Goal: Task Accomplishment & Management: Use online tool/utility

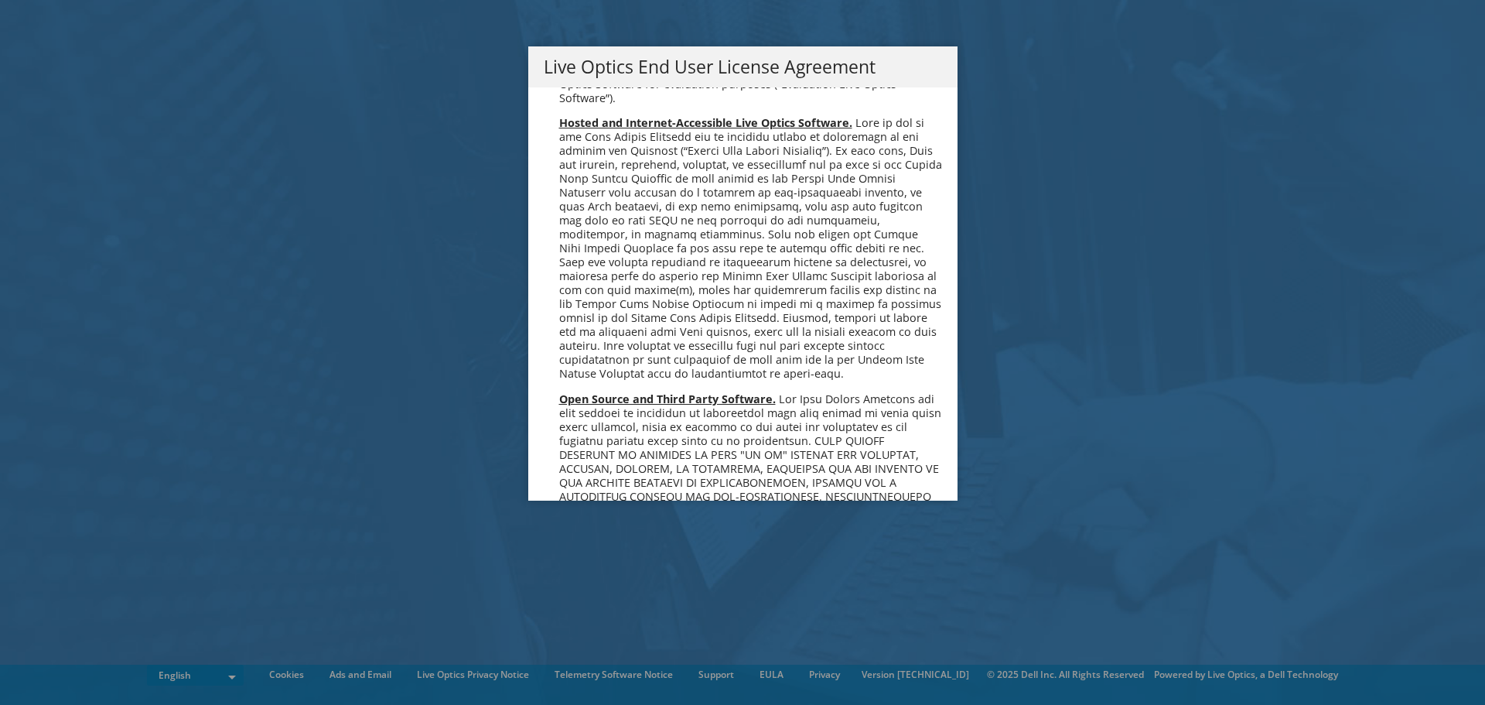
scroll to position [5850, 0]
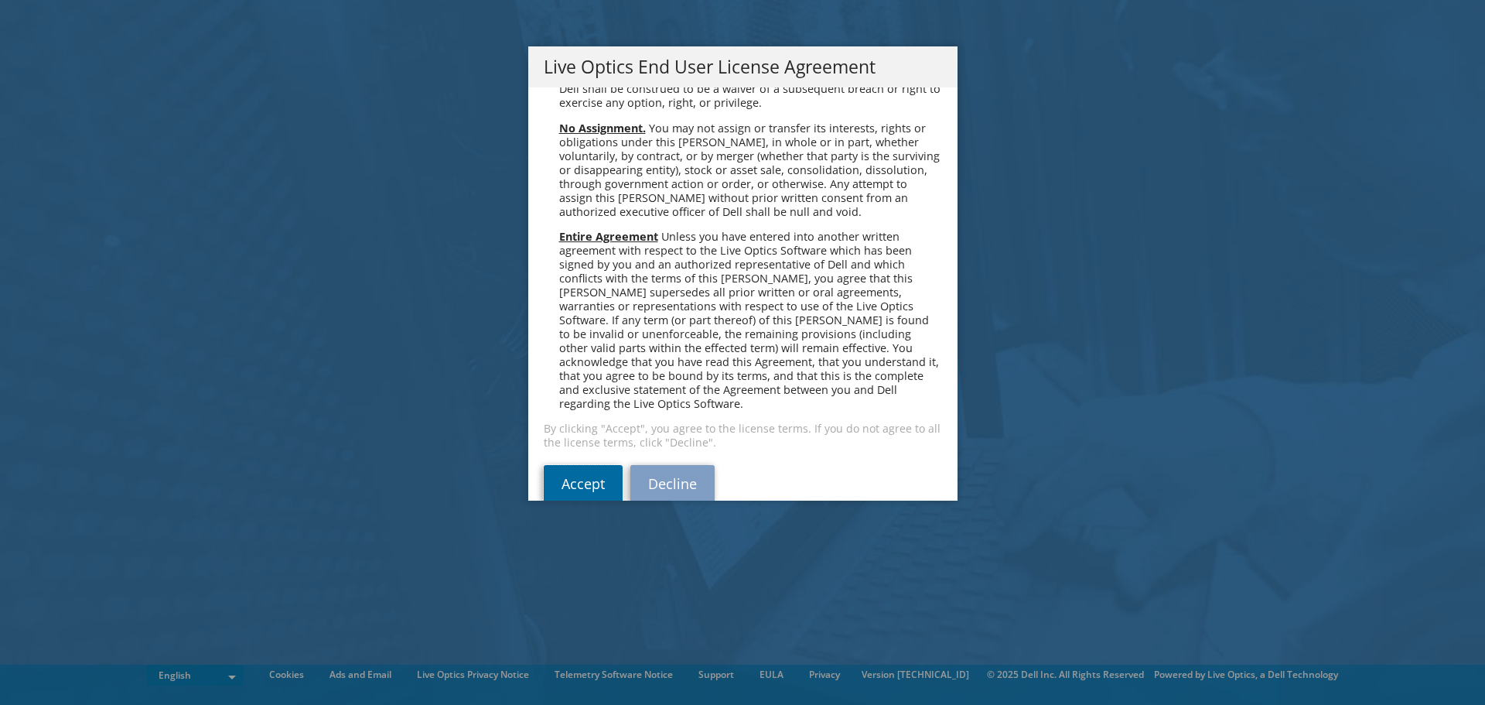
click at [583, 465] on link "Accept" at bounding box center [583, 483] width 79 height 37
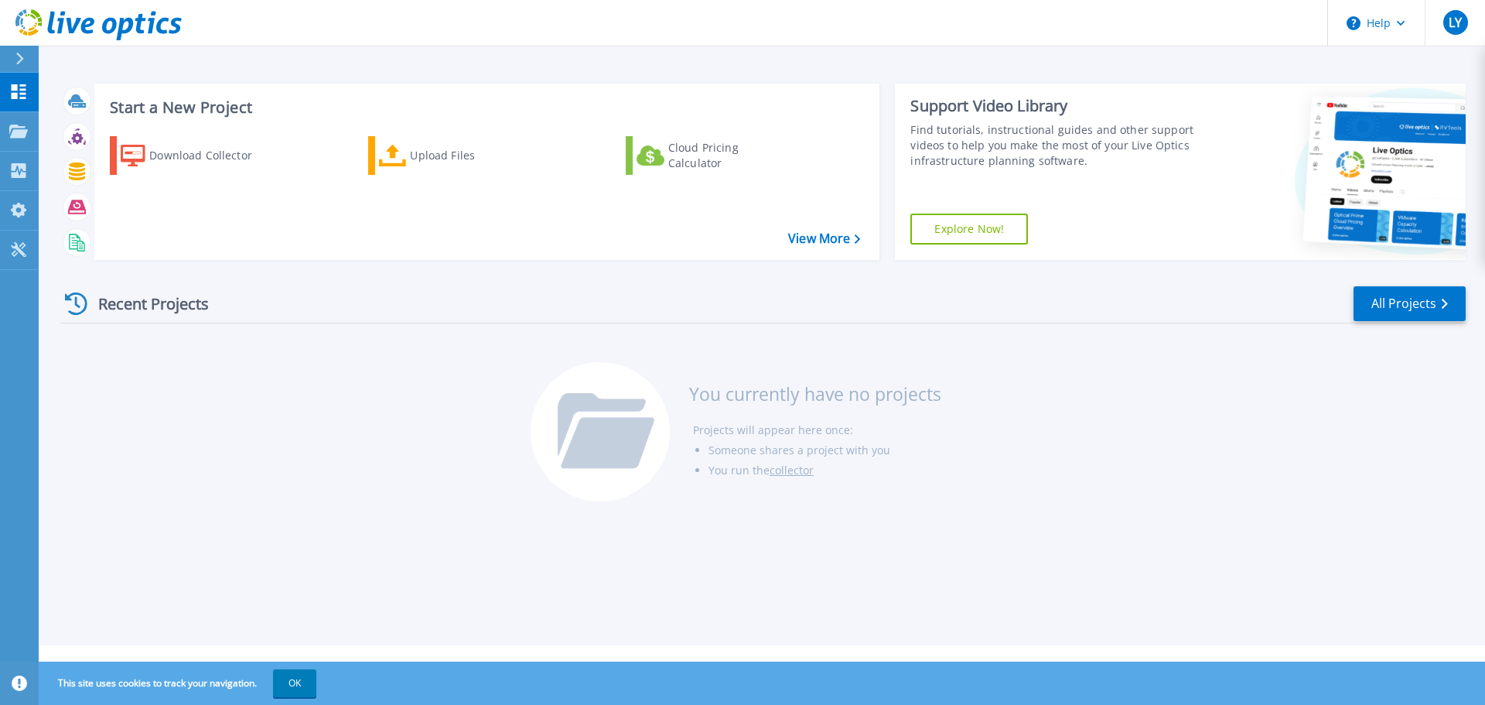
click at [403, 152] on icon at bounding box center [393, 156] width 28 height 22
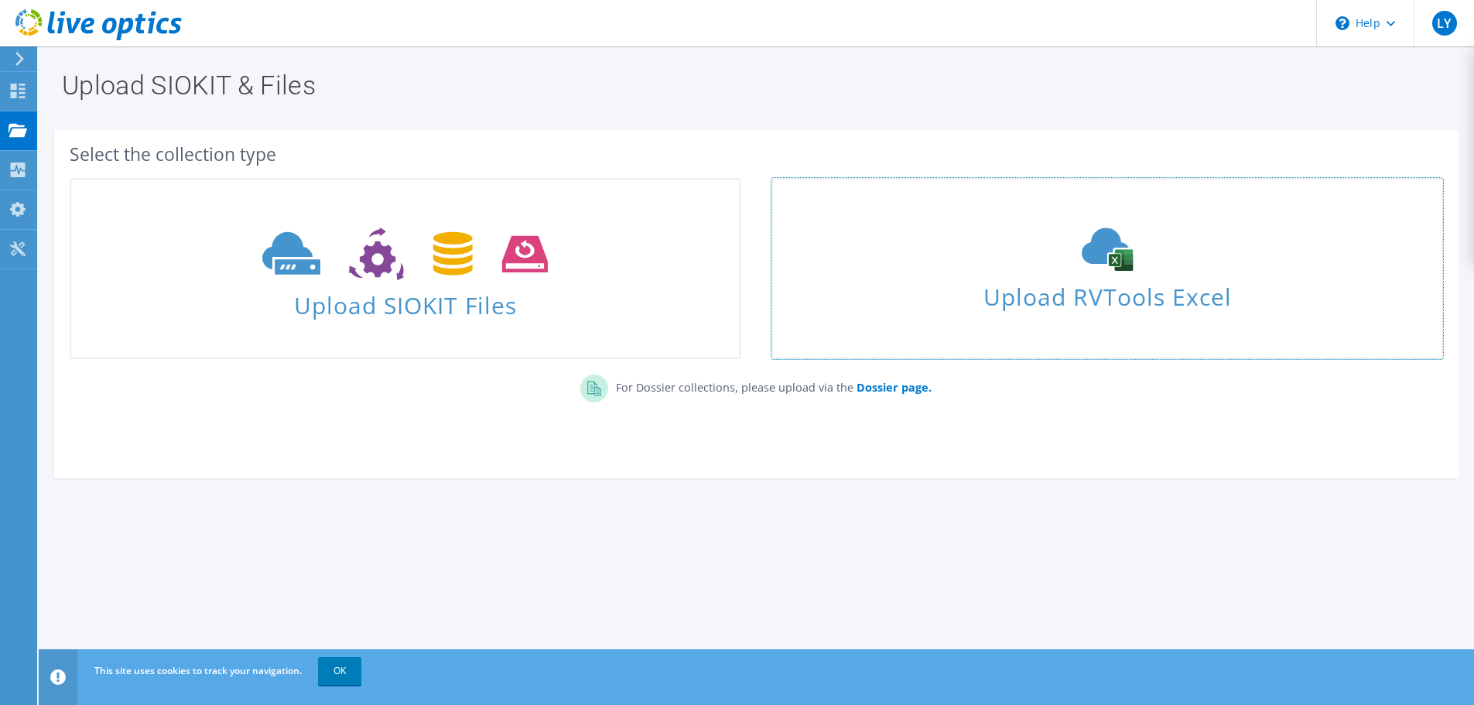
click at [1174, 334] on link "Upload RVTools Excel" at bounding box center [1106, 268] width 671 height 181
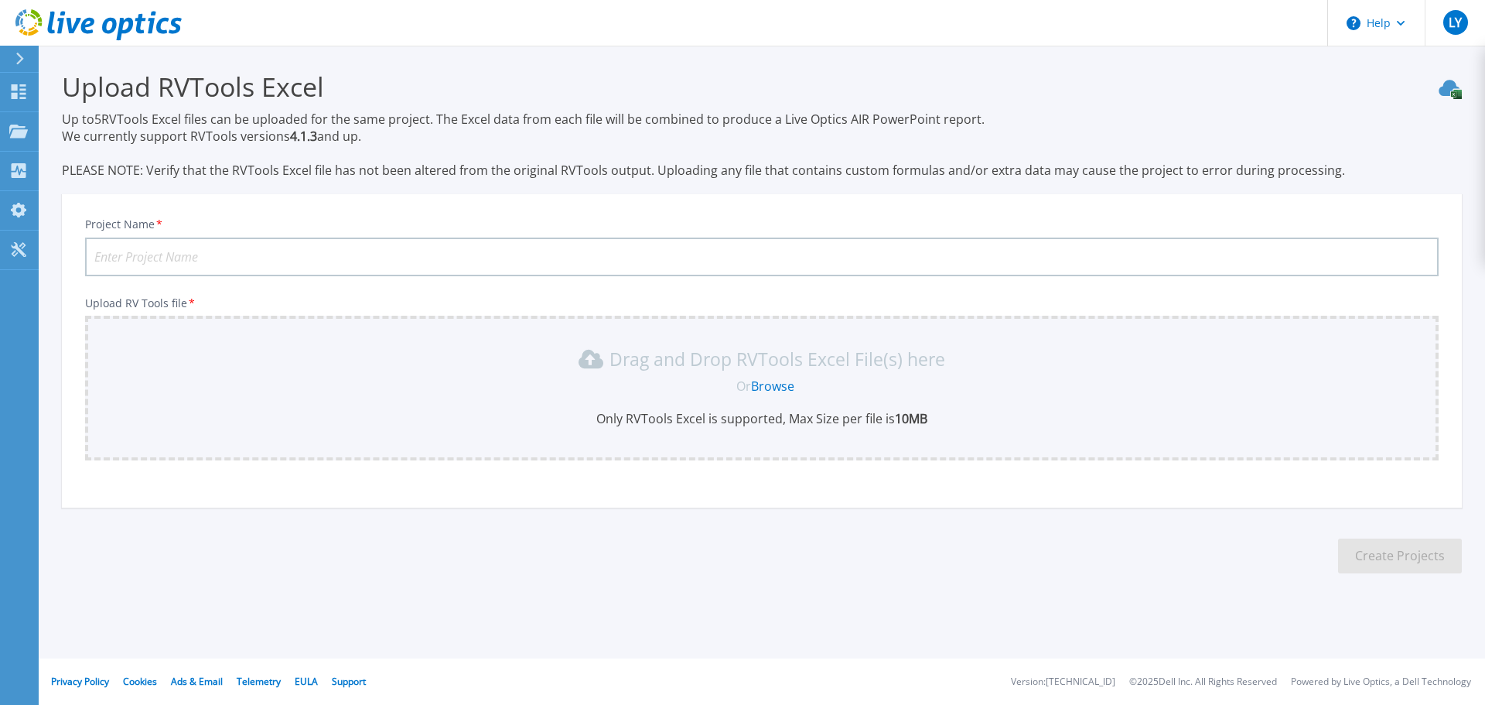
click at [775, 385] on link "Browse" at bounding box center [772, 386] width 43 height 17
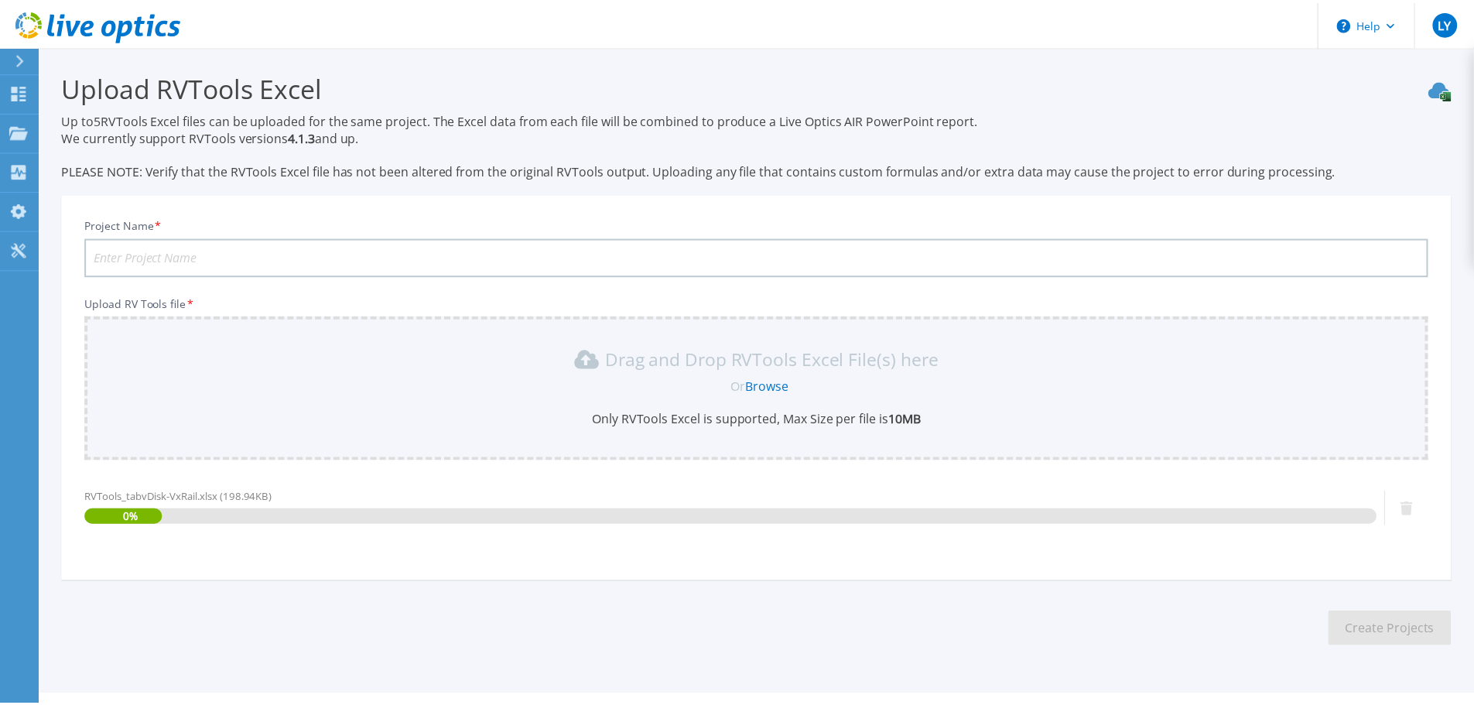
scroll to position [36, 0]
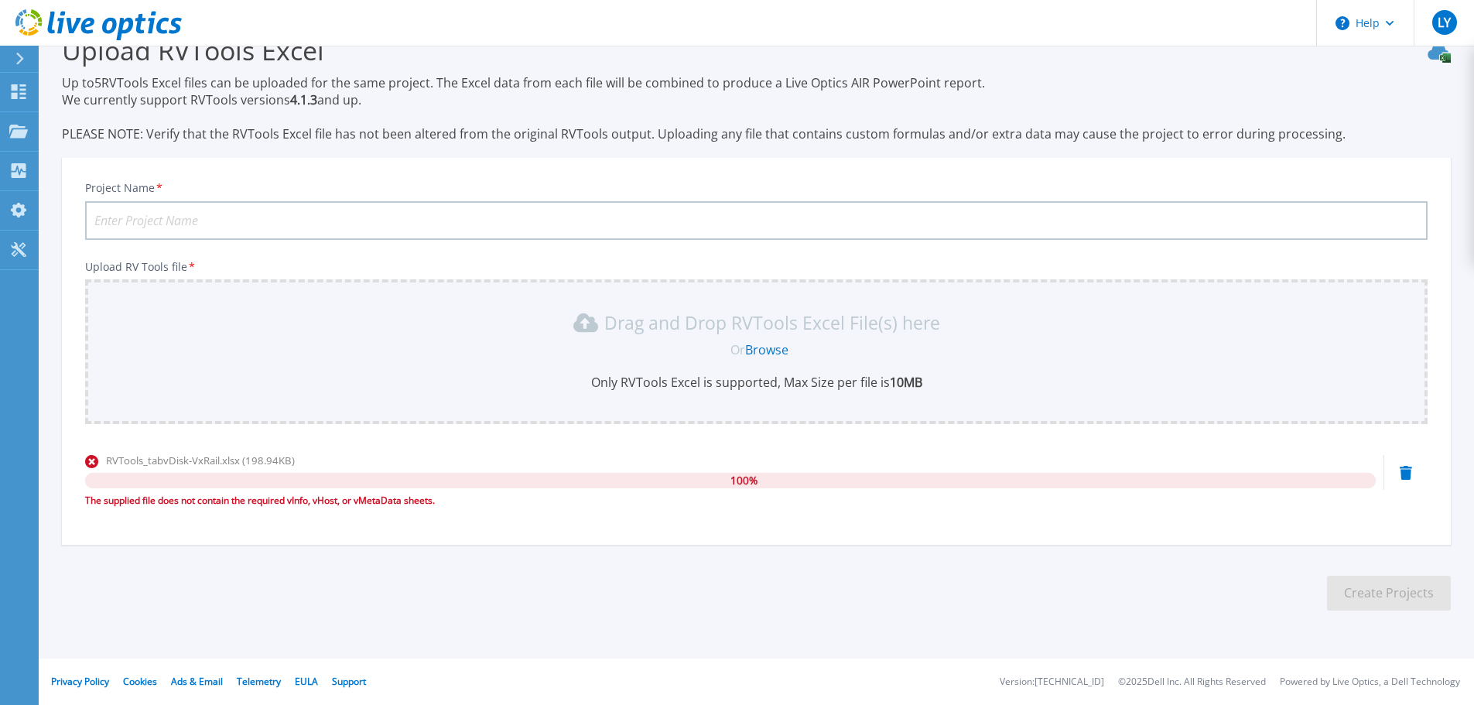
click at [403, 501] on div "The supplied file does not contain the required vInfo, vHost, or vMetaData shee…" at bounding box center [730, 500] width 1290 height 15
click at [383, 234] on input "Project Name *" at bounding box center [756, 220] width 1342 height 39
click at [769, 343] on link "Browse" at bounding box center [766, 349] width 43 height 17
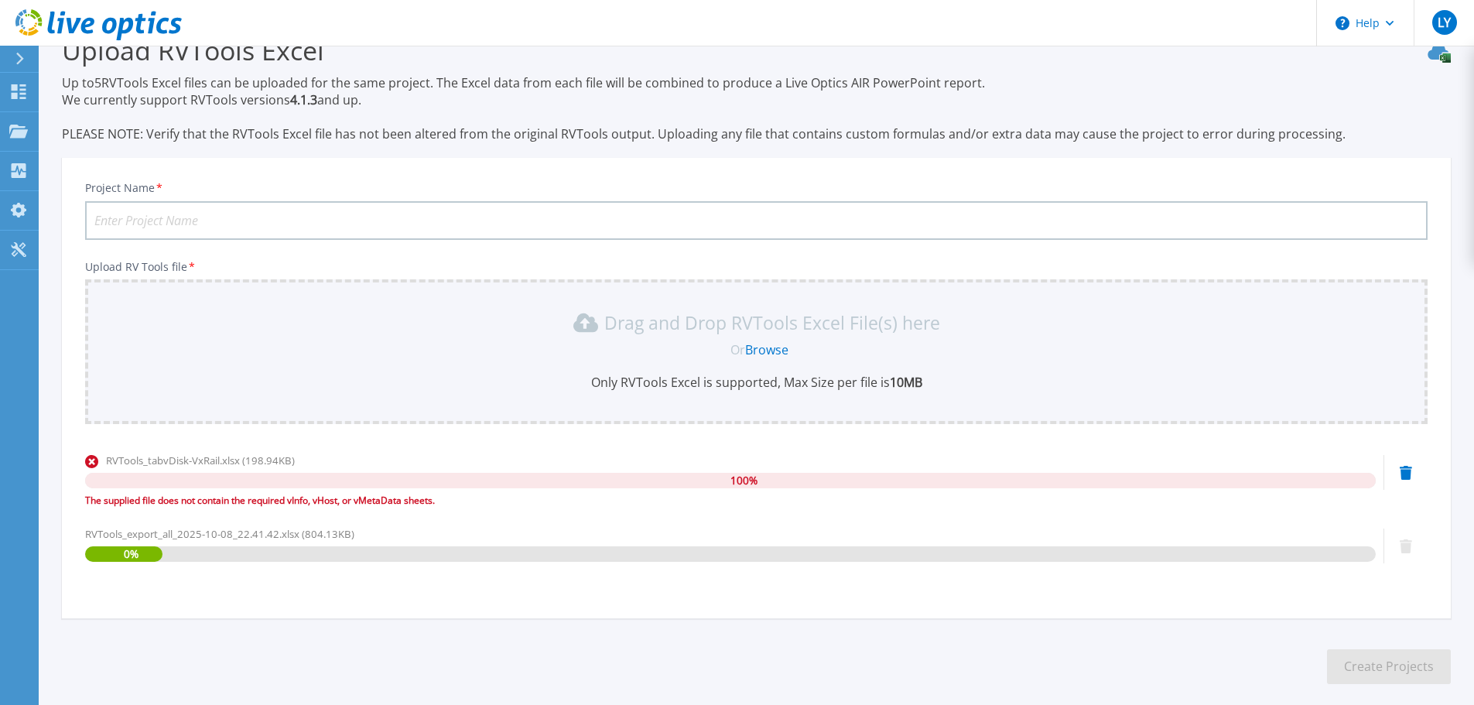
scroll to position [110, 0]
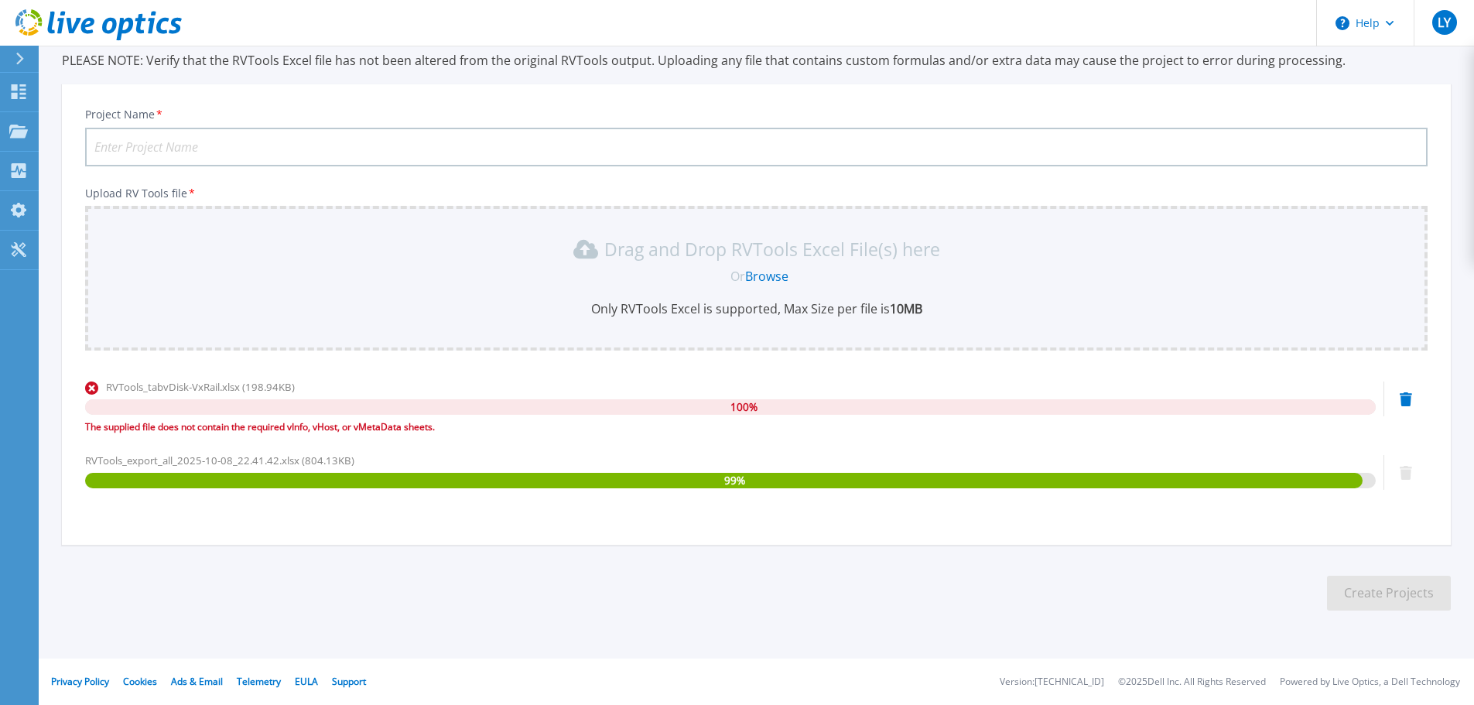
click at [1407, 399] on icon at bounding box center [1405, 399] width 12 height 14
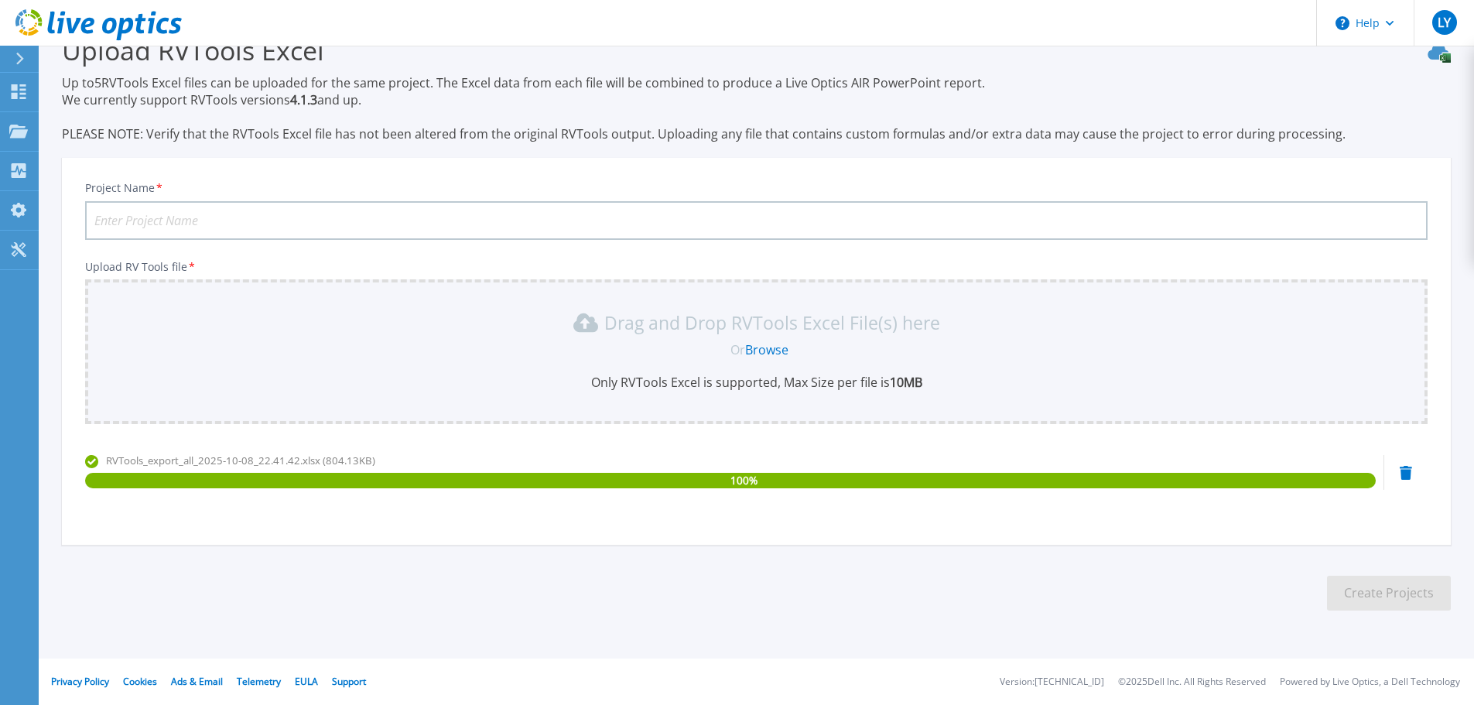
click at [259, 224] on input "Project Name *" at bounding box center [756, 220] width 1342 height 39
type input "VxRail Cluster"
click at [1366, 586] on button "Create Projects" at bounding box center [1389, 593] width 124 height 35
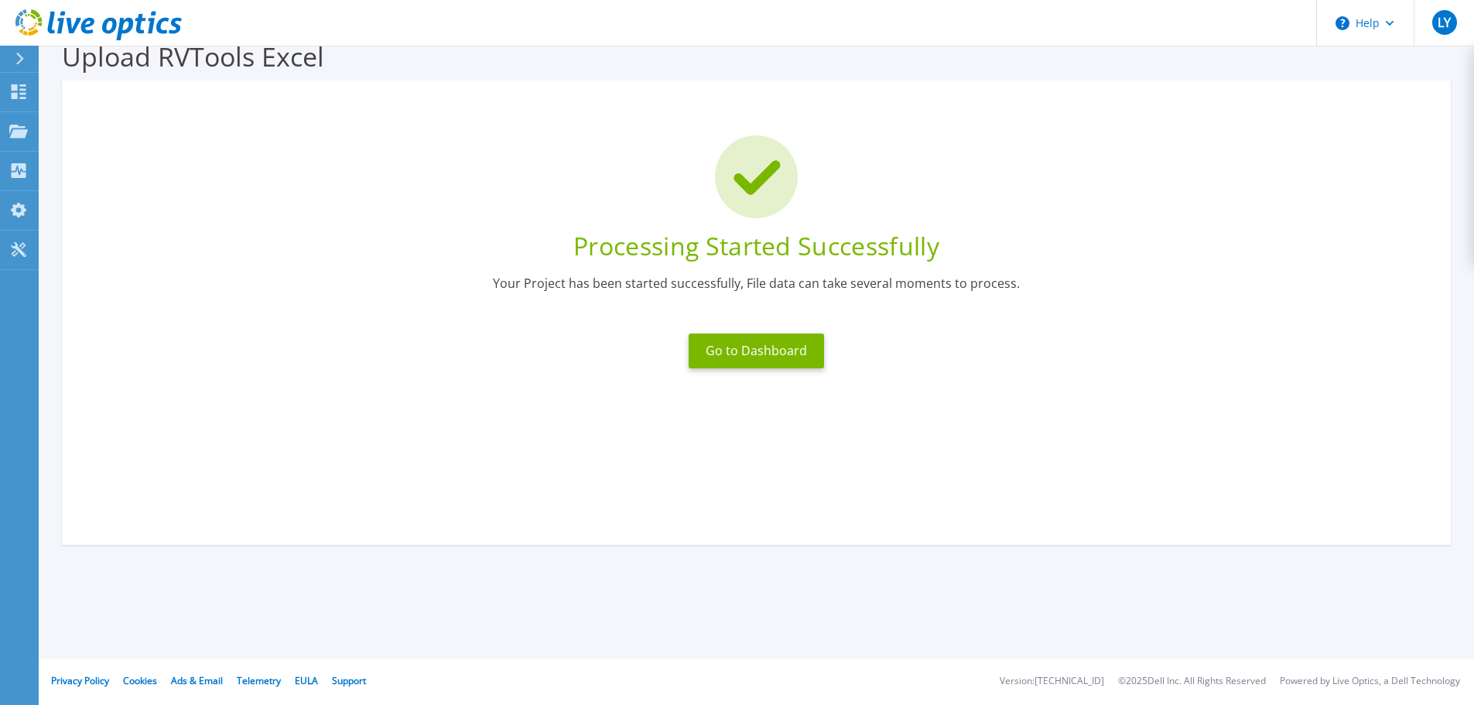
scroll to position [30, 0]
click at [742, 350] on button "Go to Dashboard" at bounding box center [755, 350] width 135 height 35
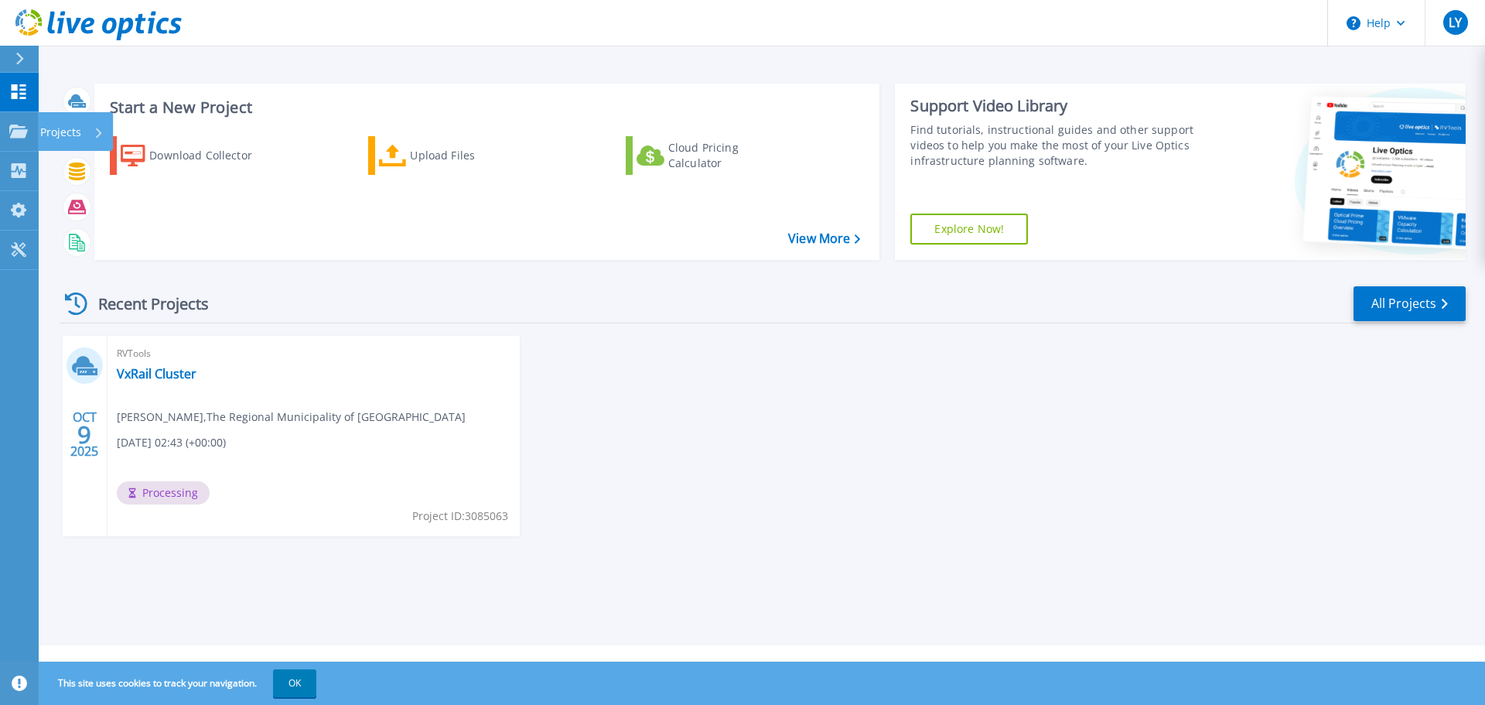
click at [69, 123] on p "Projects" at bounding box center [60, 132] width 41 height 40
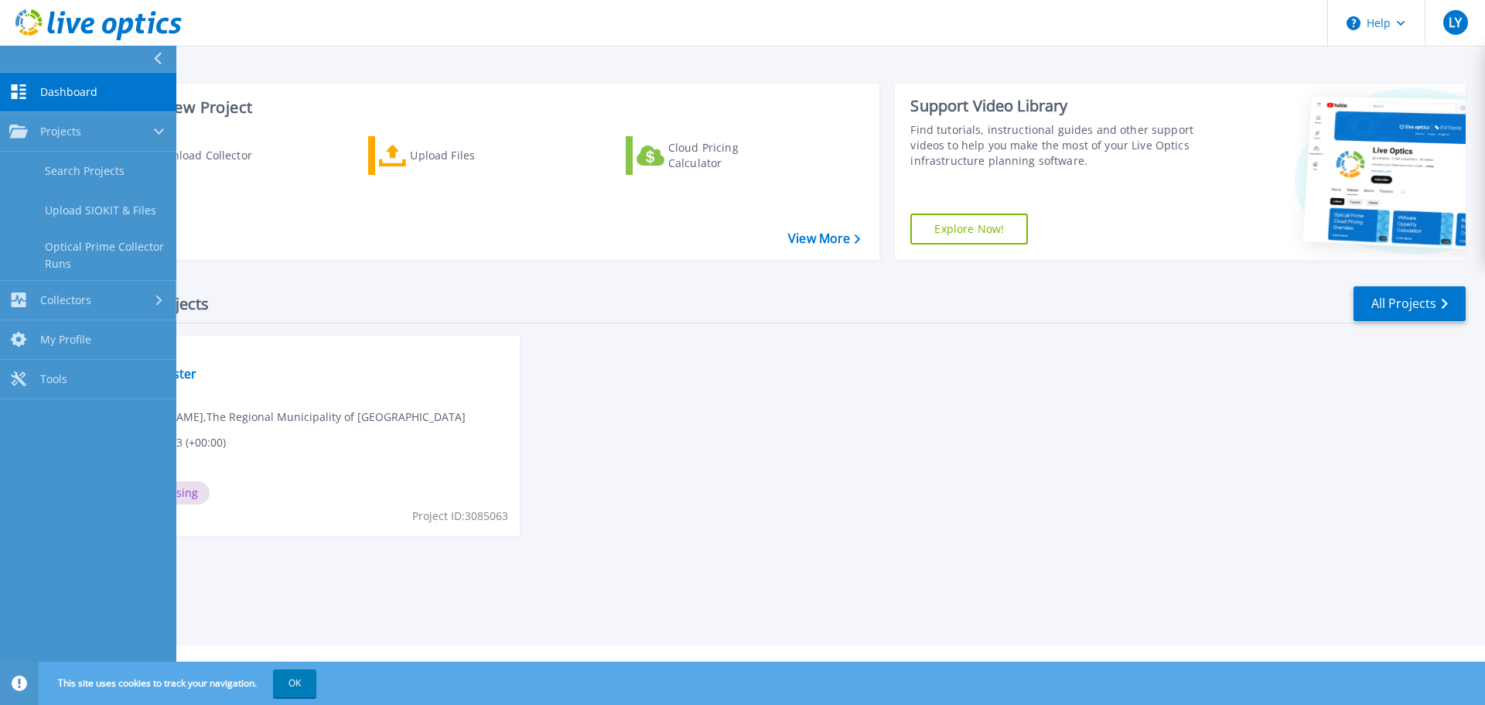
click at [63, 313] on link "Collectors Collectors" at bounding box center [88, 300] width 176 height 39
click at [773, 479] on div "OCT 9 2025 RVTools VxRail Cluster Lakshan Yasawardana , The Regional Municipali…" at bounding box center [756, 451] width 1419 height 231
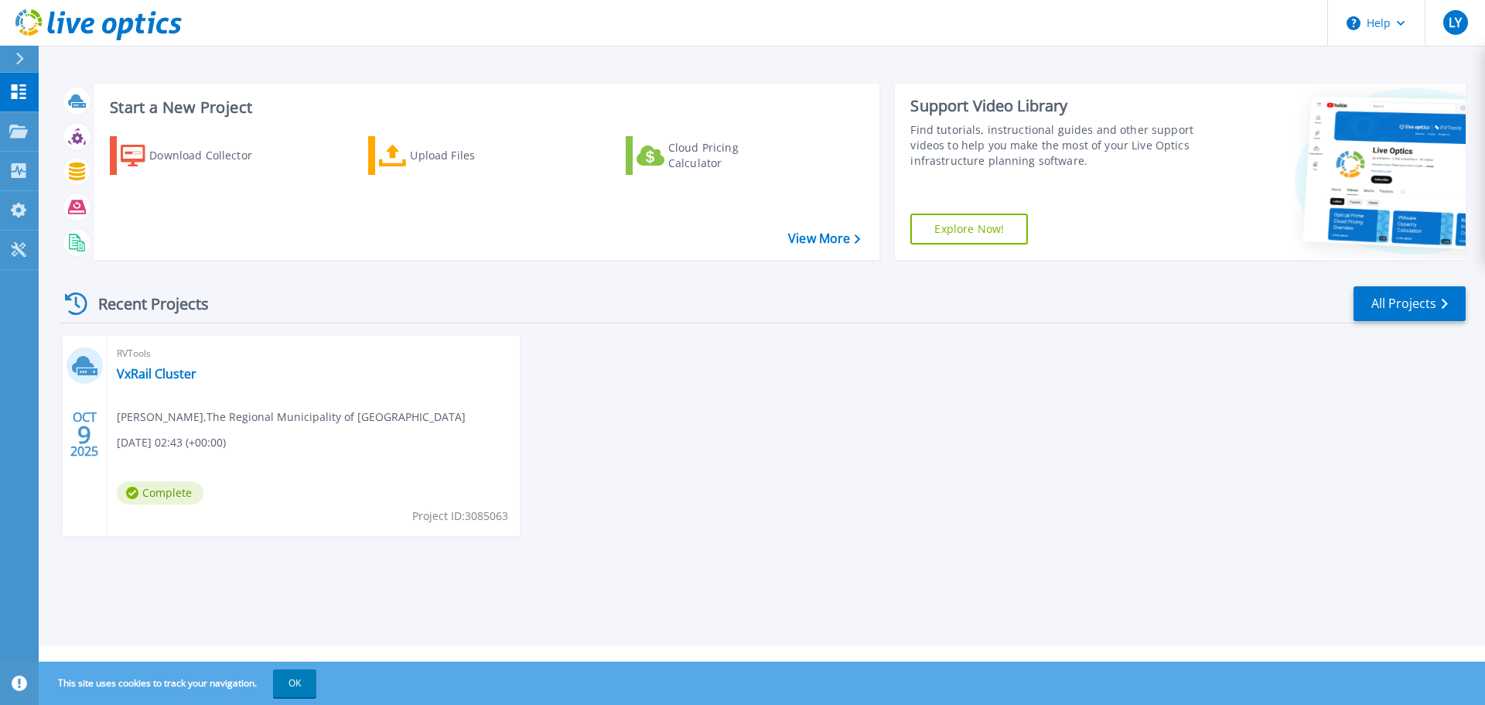
click at [255, 389] on div "RVTools VxRail Cluster Lakshan Yasawardana , The Regional Municipality of Durha…" at bounding box center [314, 436] width 412 height 200
click at [127, 372] on link "VxRail Cluster" at bounding box center [157, 373] width 80 height 15
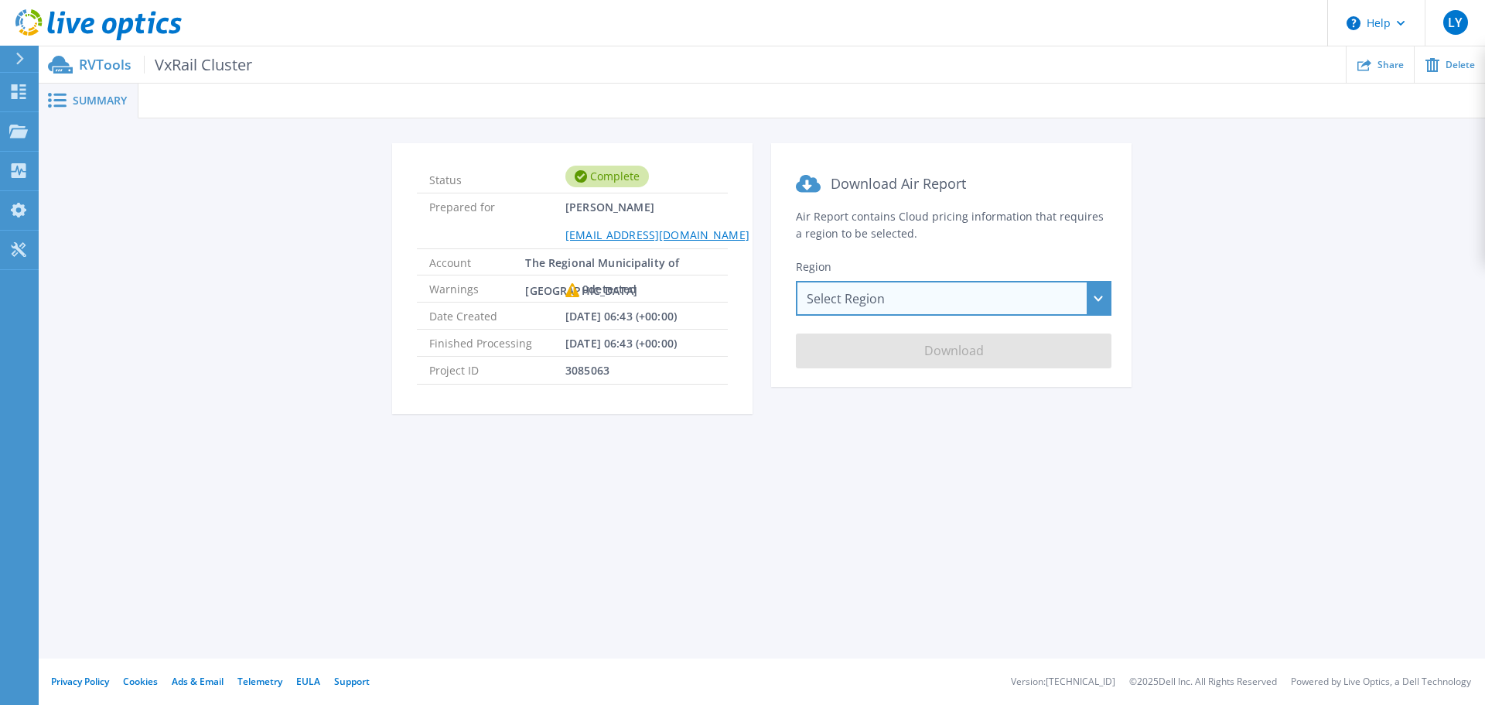
click at [897, 295] on div "Select Region Asia Pacific (Hong Kong) Asia Pacific (Mumbai) Asia Pacific (Seou…" at bounding box center [954, 298] width 316 height 35
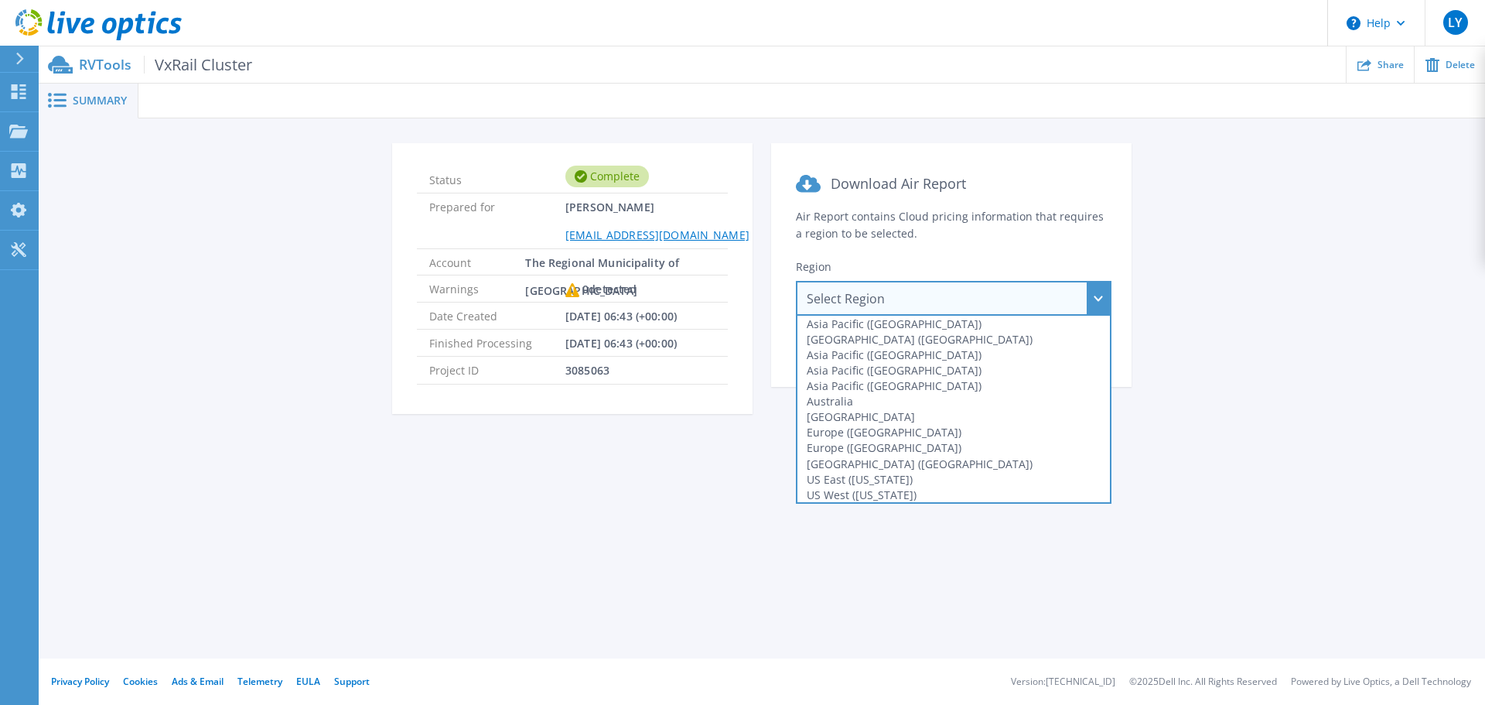
click at [506, 570] on div "Summary Status Complete Prepared for Lakshan Yasawardana lakshan.yasawardana@du…" at bounding box center [762, 329] width 1447 height 658
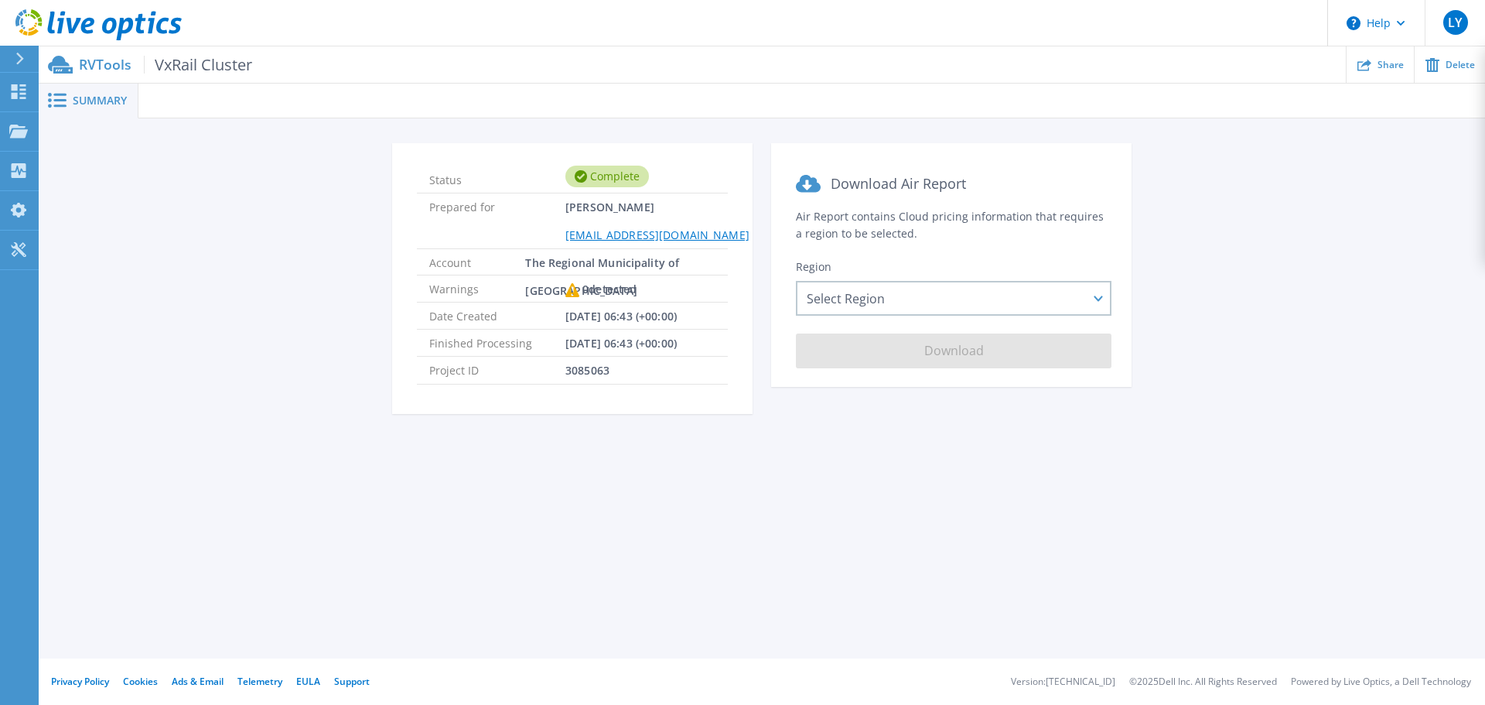
click at [560, 291] on span "Warnings" at bounding box center [497, 288] width 136 height 26
click at [574, 290] on icon at bounding box center [572, 290] width 14 height 14
click at [97, 101] on div "Dashboard" at bounding box center [72, 92] width 69 height 39
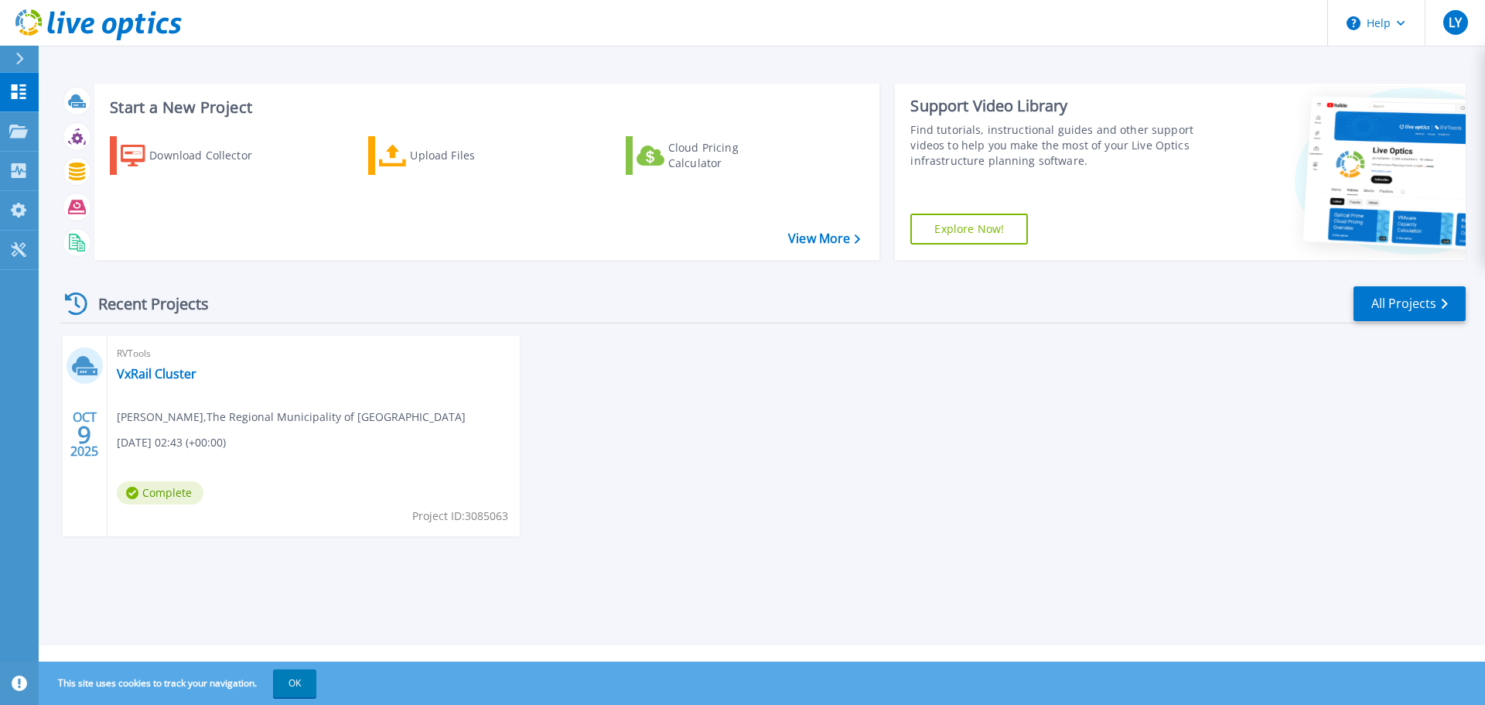
click at [164, 490] on span "Complete" at bounding box center [160, 492] width 87 height 23
click at [148, 364] on div "RVTools VxRail Cluster Lakshan Yasawardana , The Regional Municipality of Durha…" at bounding box center [314, 436] width 412 height 200
click at [146, 376] on link "VxRail Cluster" at bounding box center [157, 373] width 80 height 15
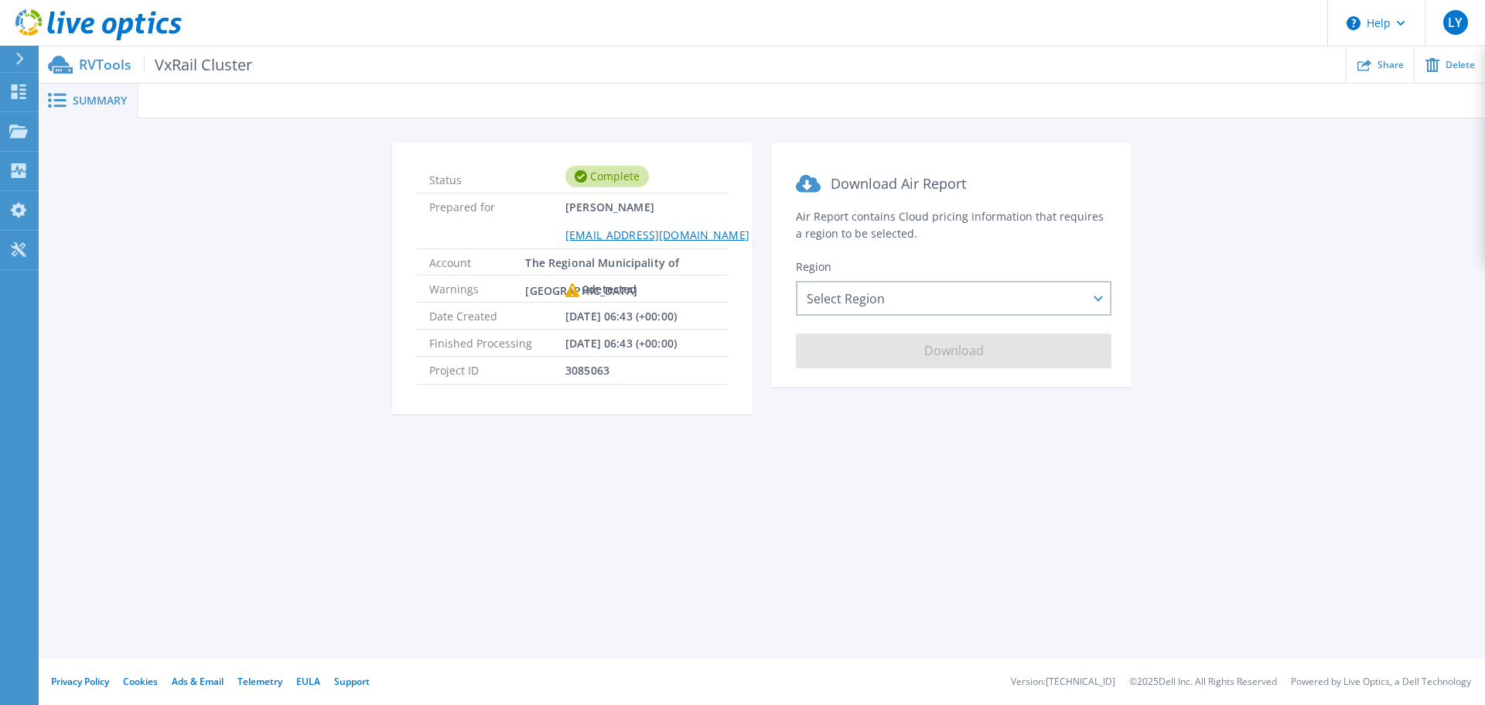
click at [226, 63] on span "VxRail Cluster" at bounding box center [198, 65] width 108 height 18
click at [36, 96] on link "Dashboard Dashboard" at bounding box center [19, 92] width 39 height 39
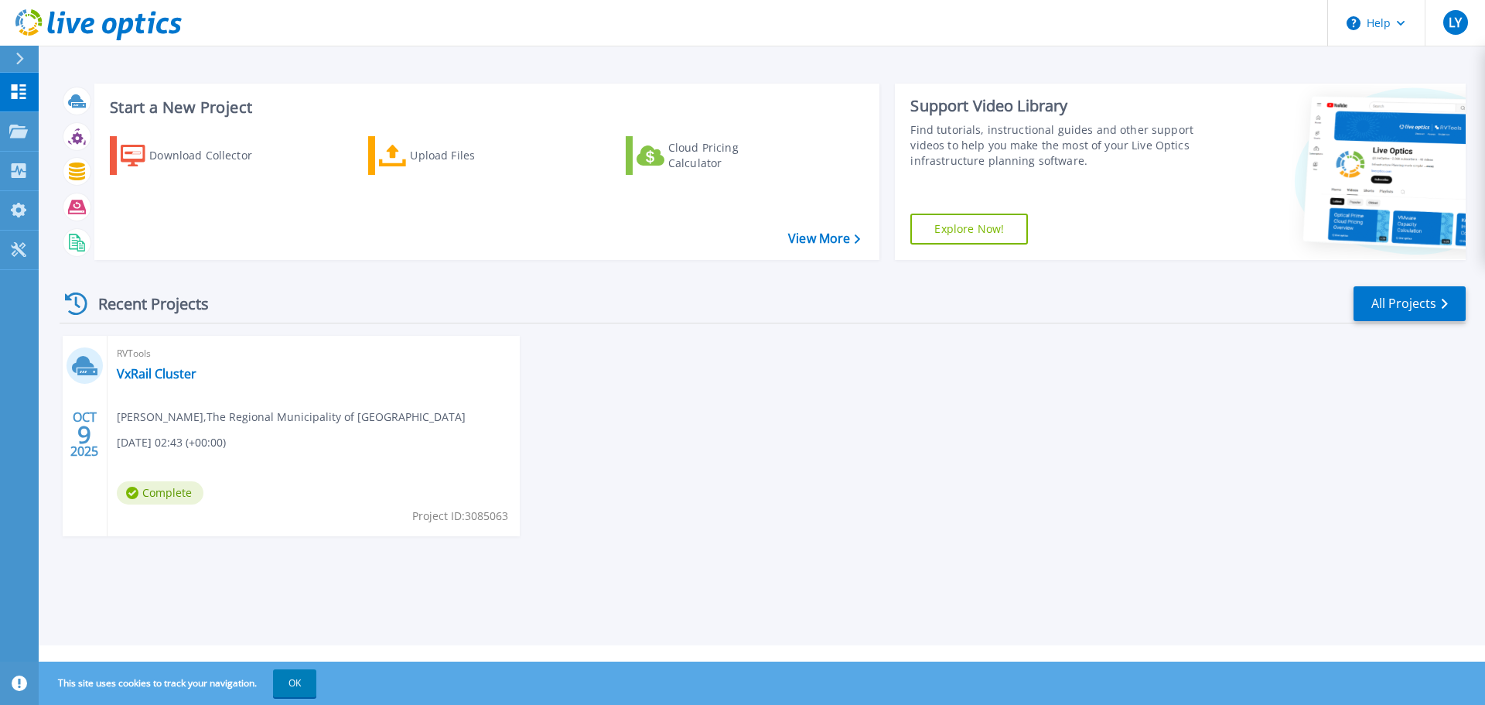
click at [87, 433] on span "9" at bounding box center [84, 434] width 14 height 13
click at [193, 370] on link "VxRail Cluster" at bounding box center [157, 373] width 80 height 15
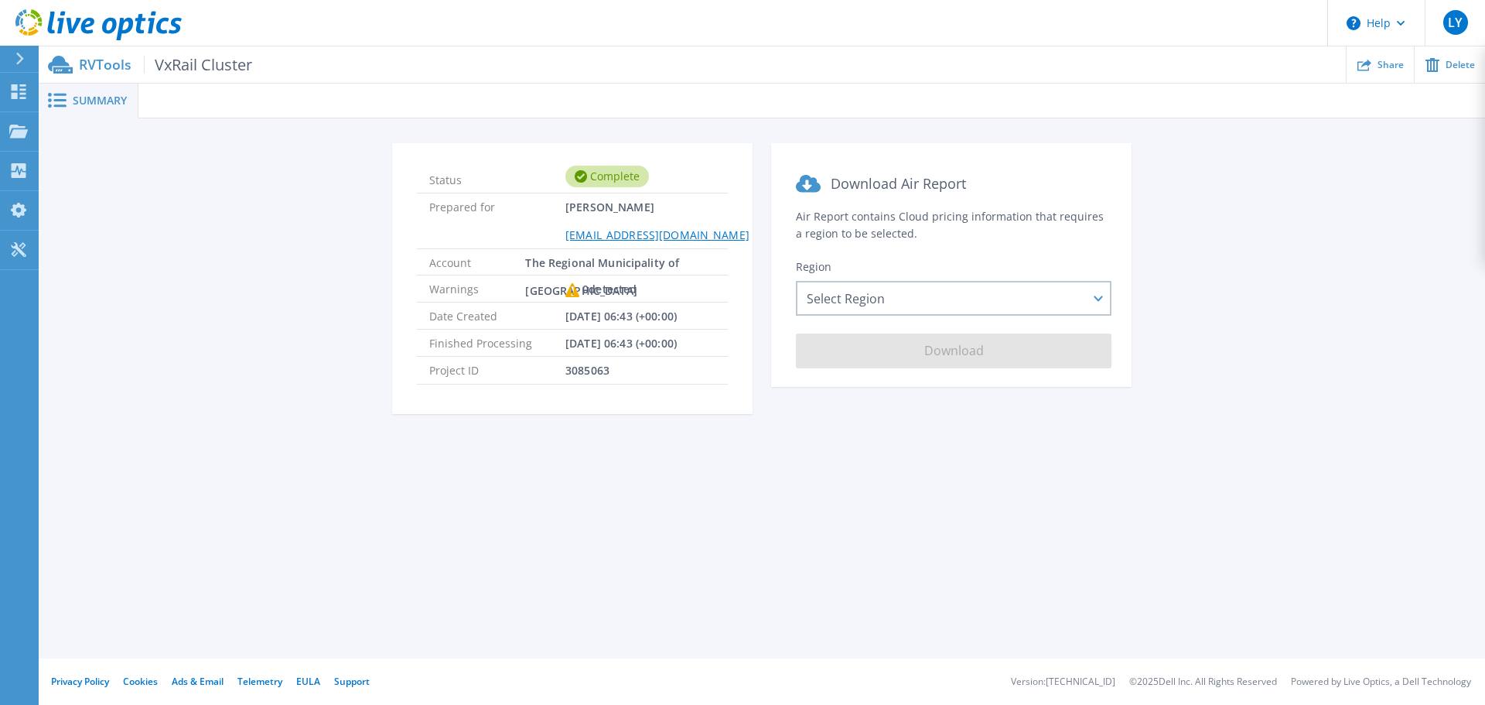
click at [211, 77] on div "RVTools VxRail Cluster Share Delete" at bounding box center [762, 64] width 1447 height 36
click at [51, 96] on circle at bounding box center [50, 95] width 4 height 4
click at [66, 99] on icon at bounding box center [57, 100] width 19 height 15
click at [19, 218] on link "My Profile My Profile" at bounding box center [19, 210] width 39 height 39
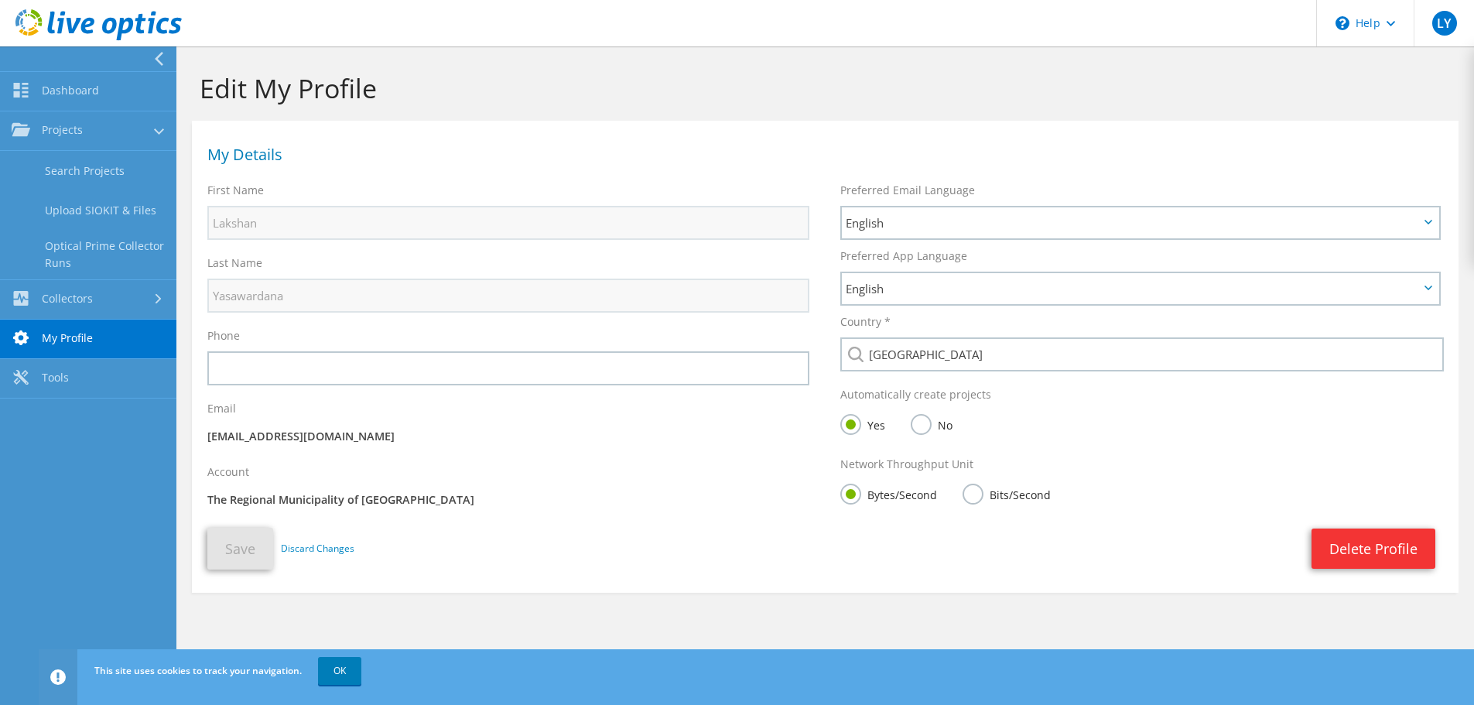
click at [112, 94] on link "Dashboard" at bounding box center [88, 91] width 176 height 39
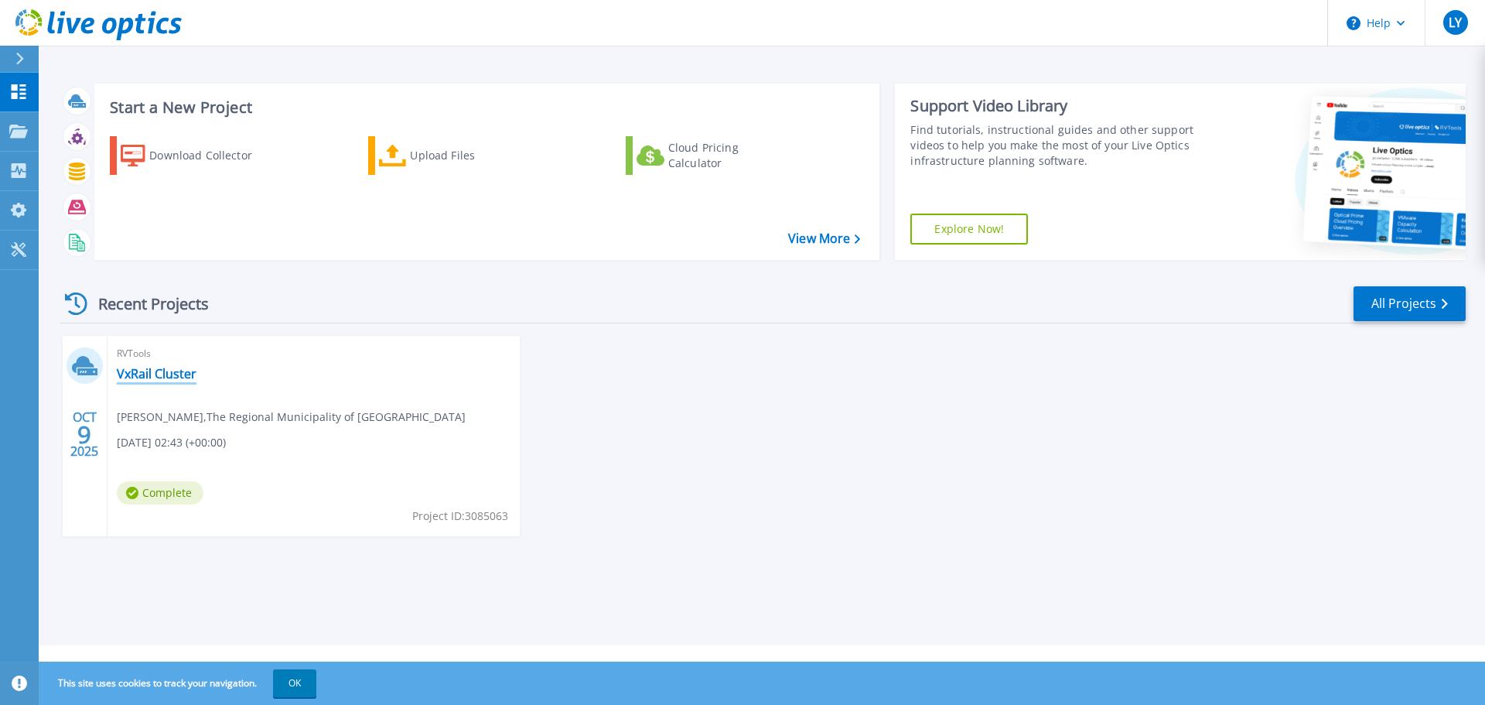
click at [162, 375] on link "VxRail Cluster" at bounding box center [157, 373] width 80 height 15
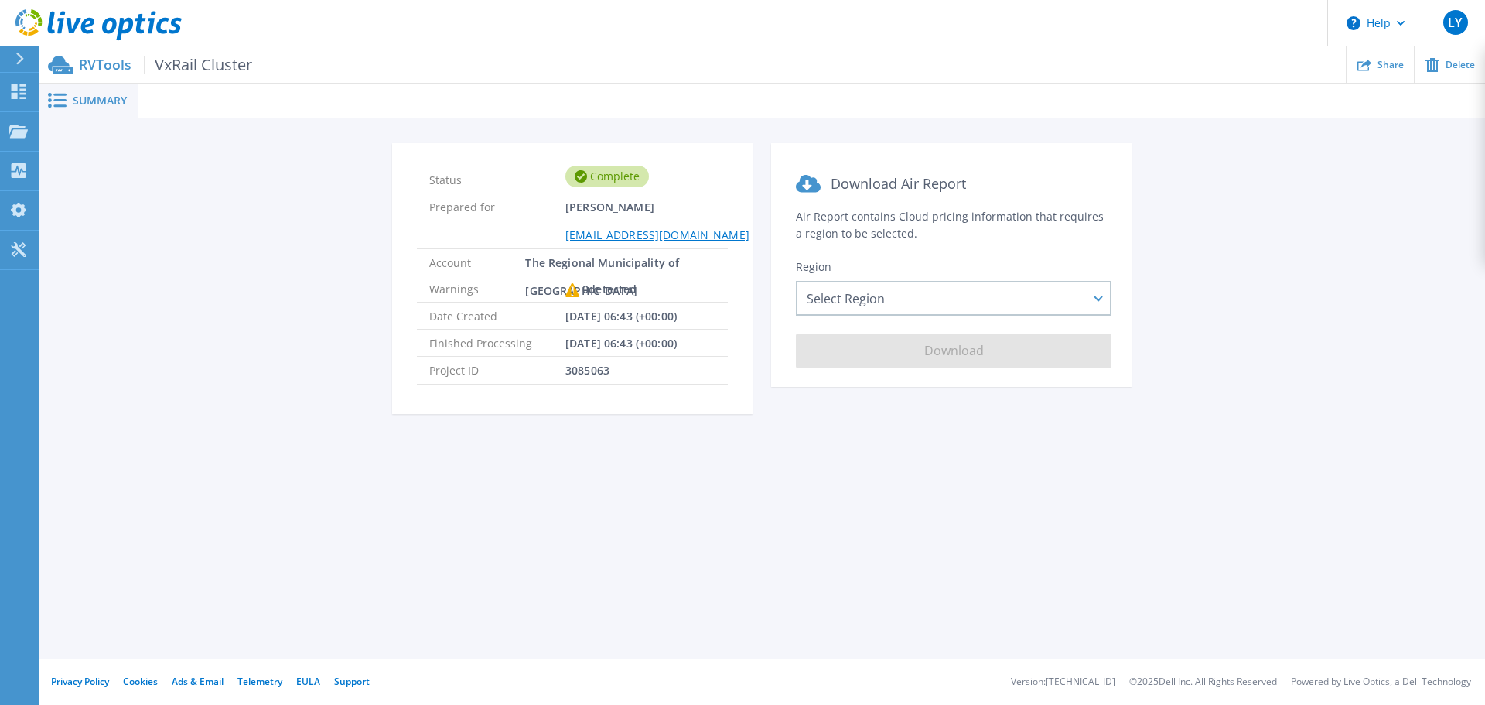
click at [101, 104] on span "Summary" at bounding box center [100, 100] width 54 height 11
click at [871, 306] on div "Select Region [GEOGRAPHIC_DATA] ([GEOGRAPHIC_DATA]) [GEOGRAPHIC_DATA] ([GEOGRAP…" at bounding box center [954, 298] width 316 height 35
click at [555, 378] on span "Project ID" at bounding box center [497, 370] width 136 height 26
click at [980, 296] on div "Select Region [GEOGRAPHIC_DATA] ([GEOGRAPHIC_DATA]) [GEOGRAPHIC_DATA] ([GEOGRAP…" at bounding box center [954, 298] width 316 height 35
click at [948, 306] on div "Select Region [GEOGRAPHIC_DATA] ([GEOGRAPHIC_DATA]) [GEOGRAPHIC_DATA] ([GEOGRAP…" at bounding box center [954, 298] width 316 height 35
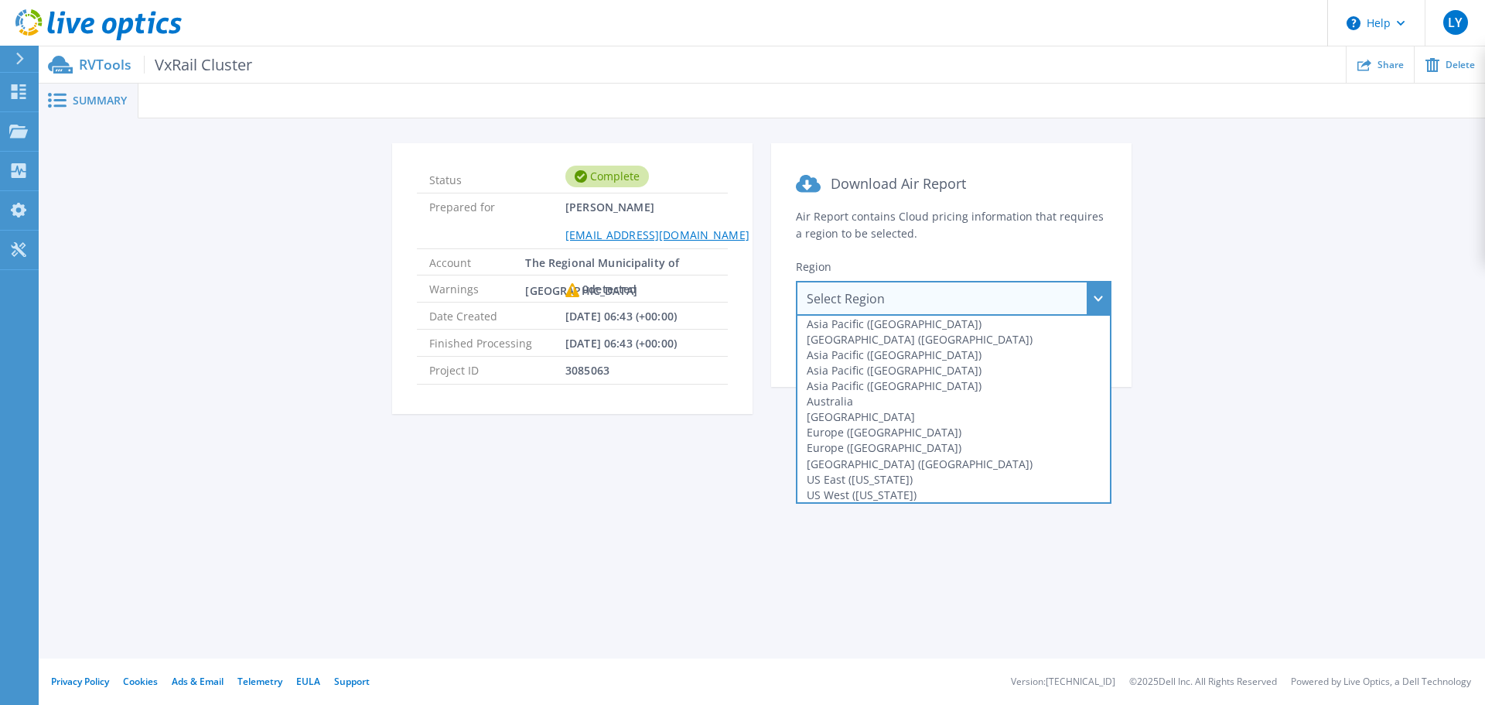
click at [976, 416] on div "[GEOGRAPHIC_DATA]" at bounding box center [954, 416] width 313 height 15
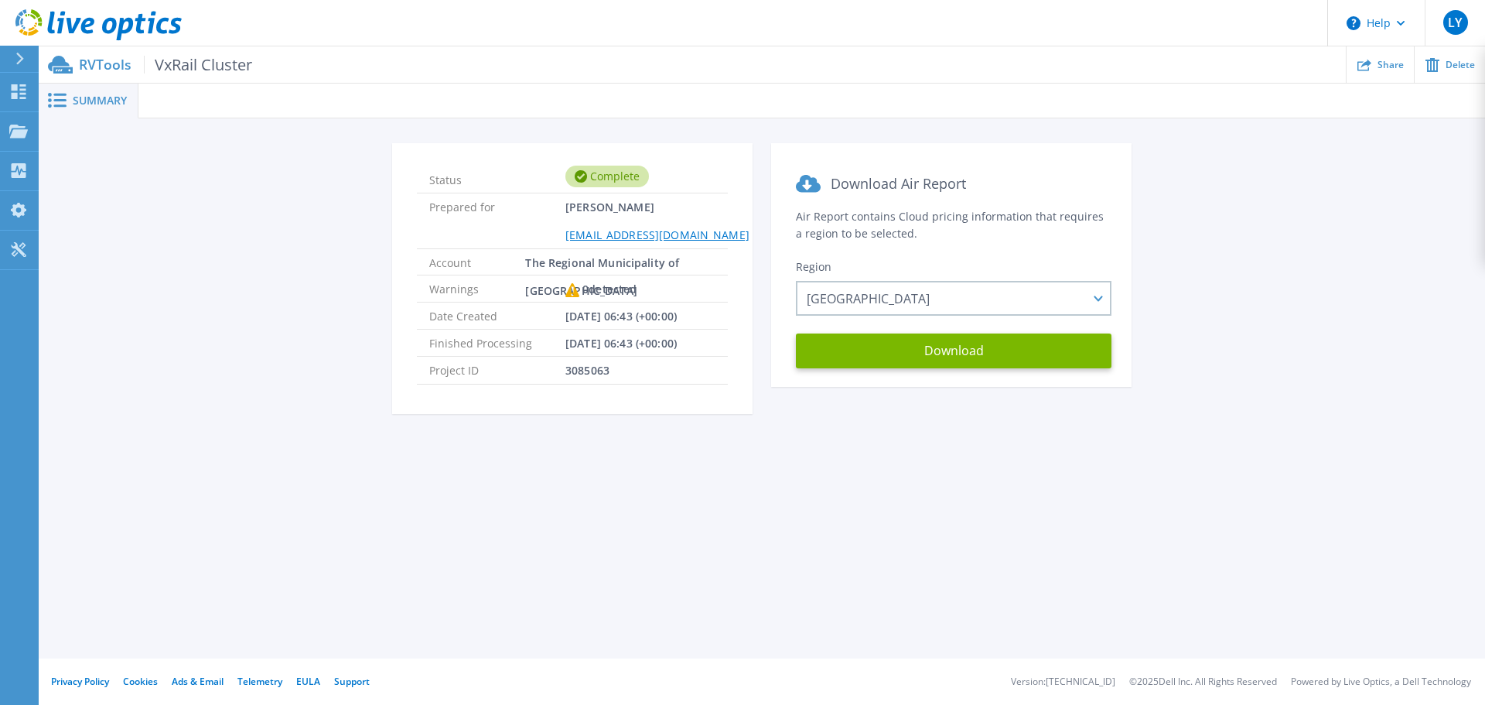
click at [924, 347] on button "Download" at bounding box center [954, 350] width 316 height 35
